Goal: Navigation & Orientation: Find specific page/section

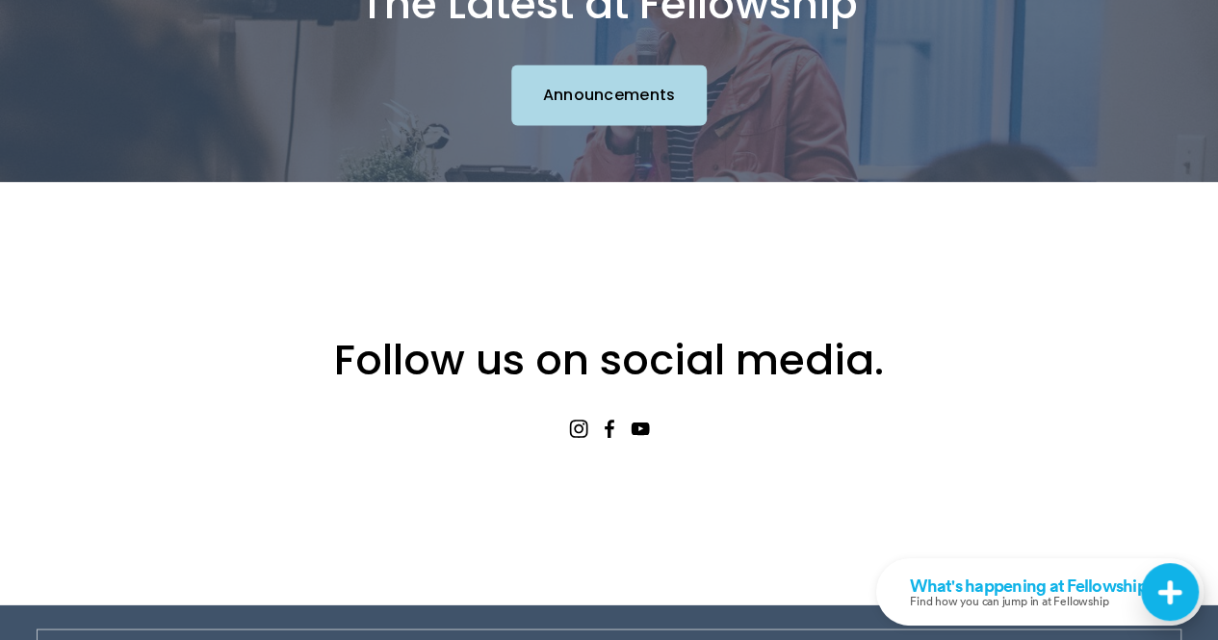
scroll to position [1696, 0]
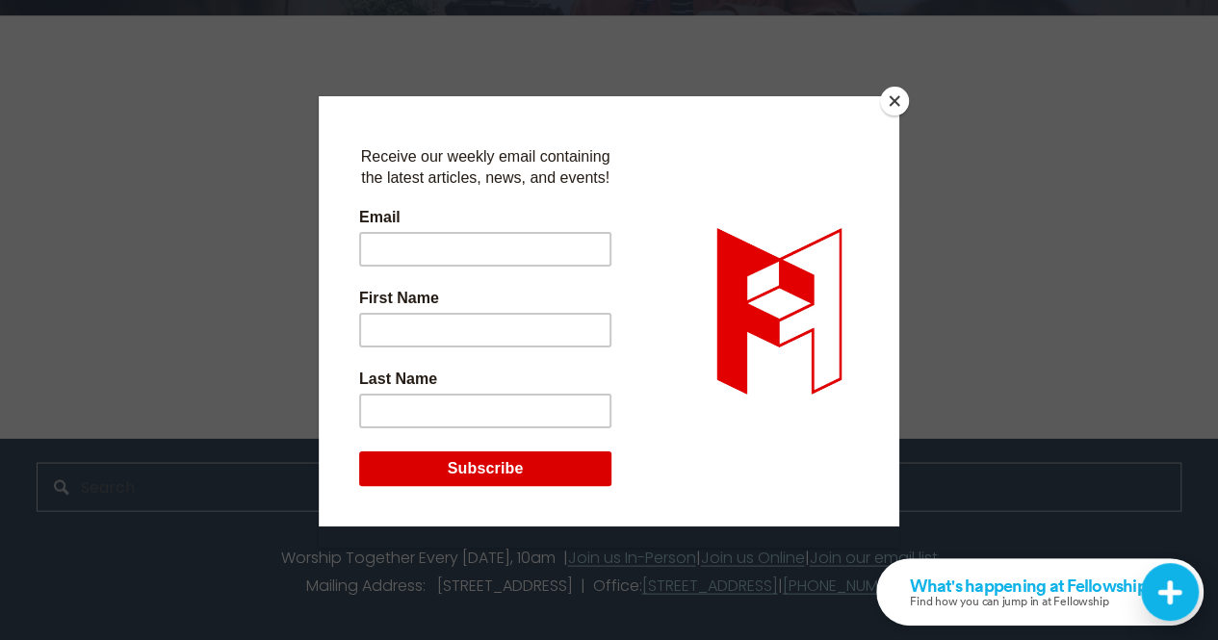
click at [899, 97] on button "Close" at bounding box center [894, 101] width 29 height 29
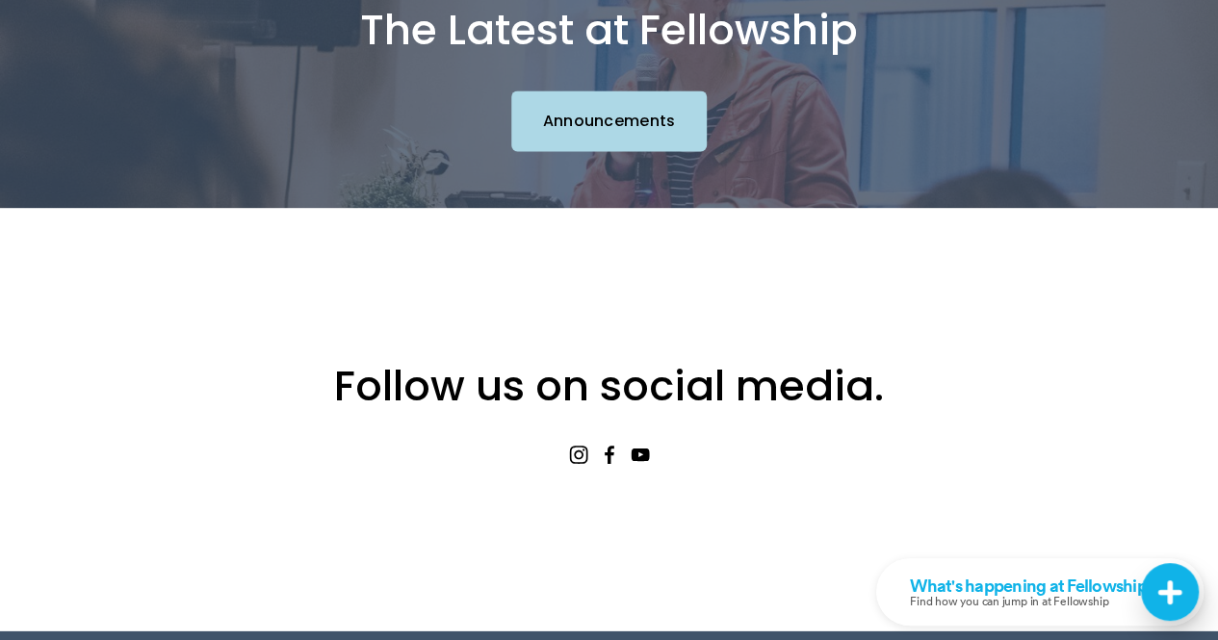
scroll to position [1311, 0]
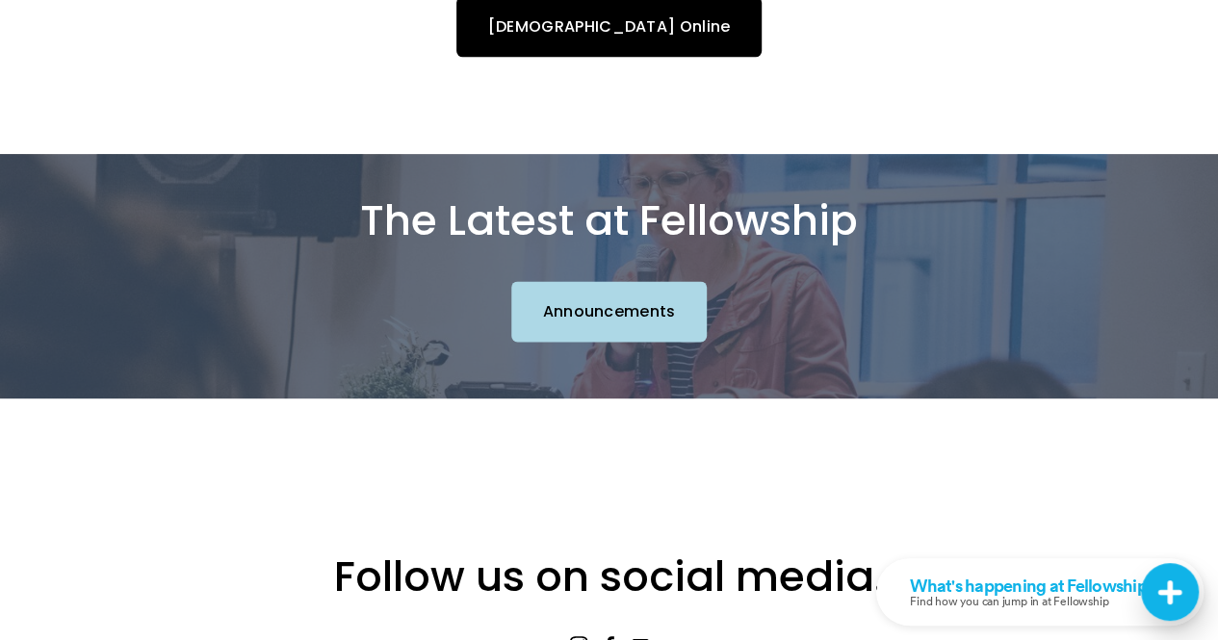
click at [607, 39] on link "Church Online" at bounding box center [608, 26] width 304 height 61
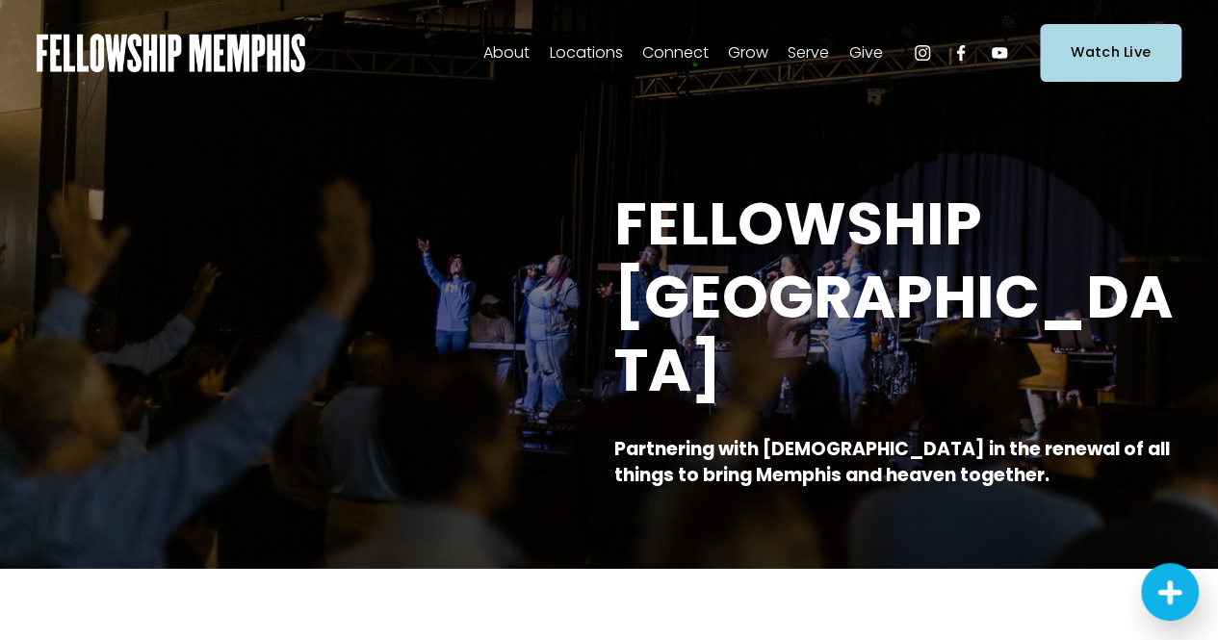
click at [0, 0] on span "Our Values" at bounding box center [0, 0] width 0 height 0
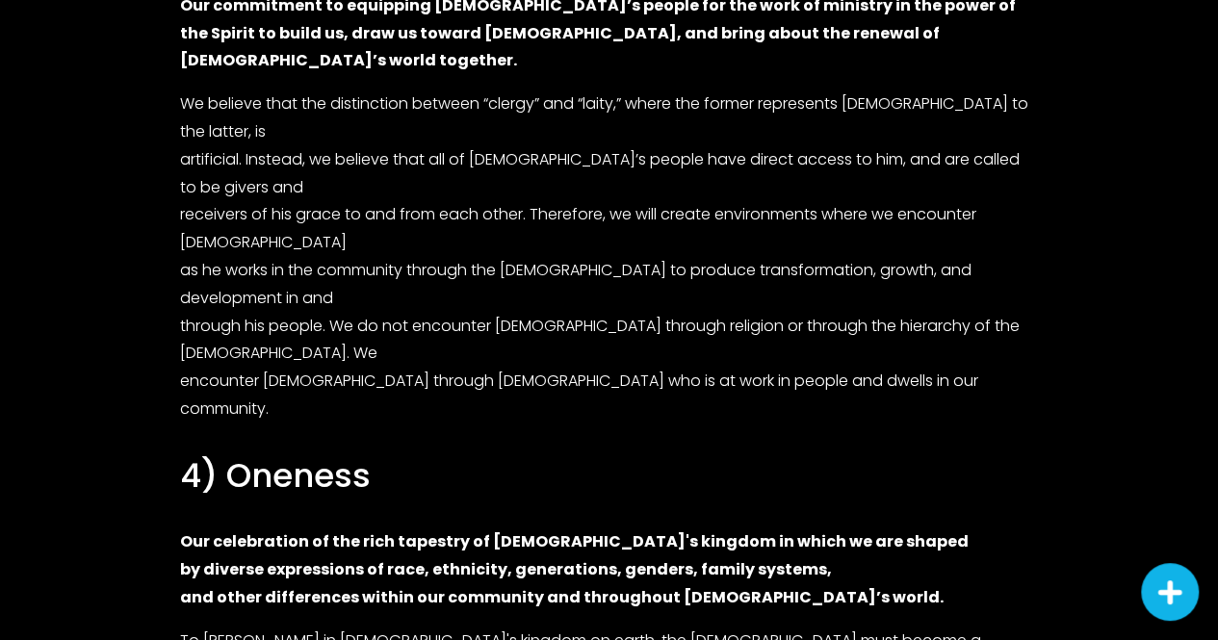
scroll to position [1913, 0]
